Goal: Information Seeking & Learning: Learn about a topic

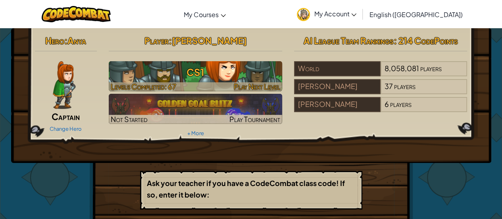
click at [191, 75] on h3 "CS1" at bounding box center [196, 72] width 174 height 18
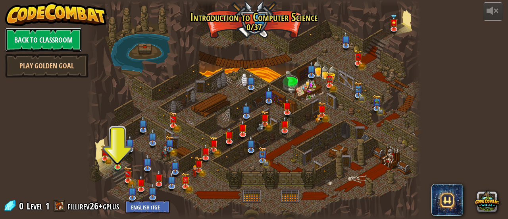
click at [54, 35] on link "Back to Classroom" at bounding box center [43, 40] width 77 height 24
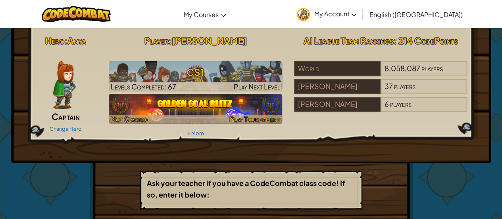
click at [199, 106] on img at bounding box center [196, 109] width 174 height 30
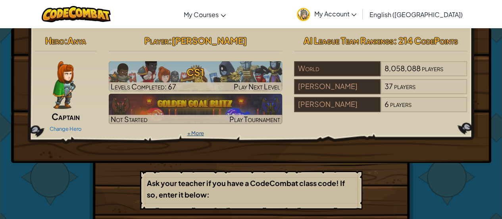
click at [198, 130] on link "+ More" at bounding box center [195, 133] width 17 height 6
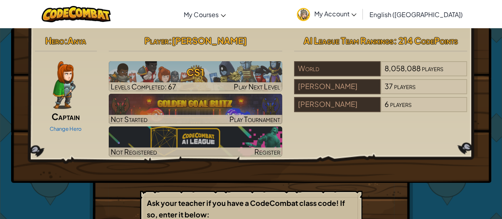
click at [65, 79] on img at bounding box center [64, 85] width 23 height 48
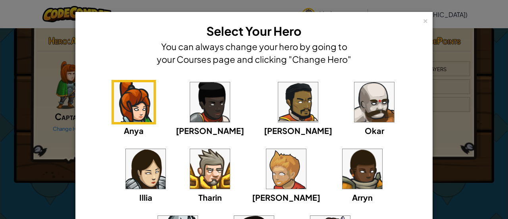
scroll to position [79, 0]
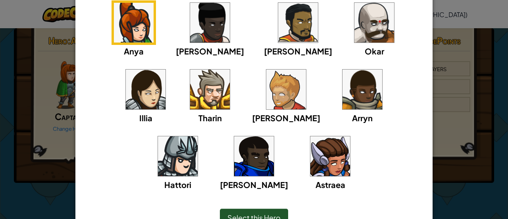
click at [355, 31] on img at bounding box center [375, 23] width 40 height 40
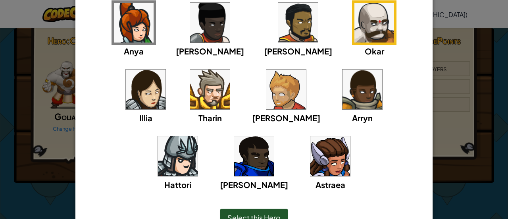
click at [190, 89] on img at bounding box center [210, 89] width 40 height 40
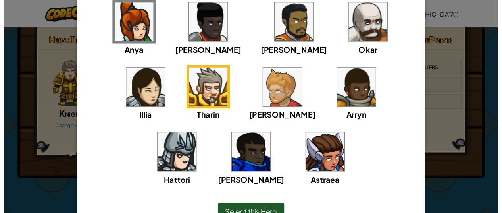
scroll to position [119, 0]
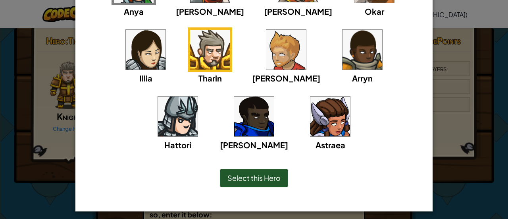
click at [252, 176] on span "Select this Hero" at bounding box center [254, 177] width 53 height 9
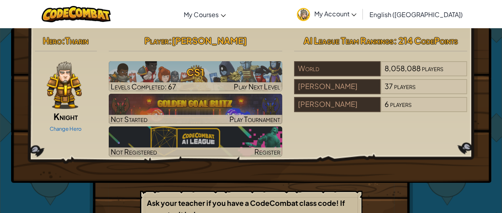
click at [316, 147] on div "Hero : [PERSON_NAME] Change Hero Player : [PERSON_NAME] CS1 Levels Completed: 6…" at bounding box center [251, 95] width 445 height 127
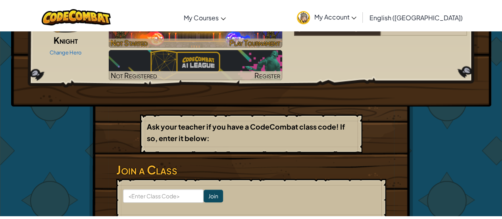
scroll to position [0, 0]
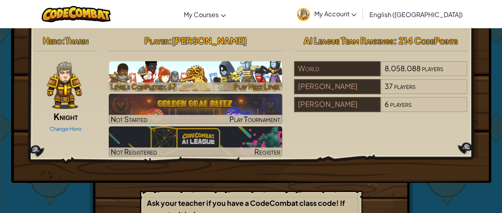
click at [217, 69] on h3 "CS1" at bounding box center [196, 72] width 174 height 18
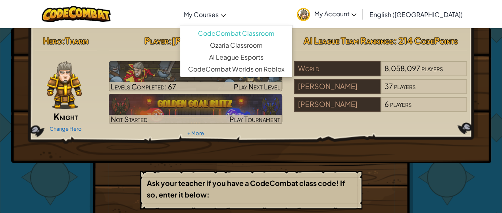
click at [216, 14] on span "My Courses" at bounding box center [201, 14] width 35 height 8
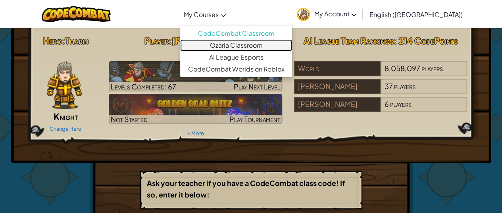
click at [244, 46] on link "Ozaria Classroom" at bounding box center [236, 45] width 112 height 12
